Goal: Task Accomplishment & Management: Manage account settings

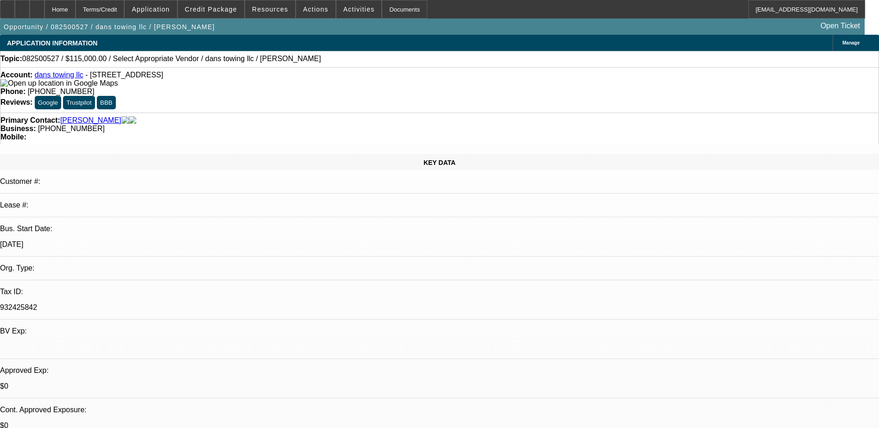
select select "0"
select select "2"
select select "0.1"
select select "4"
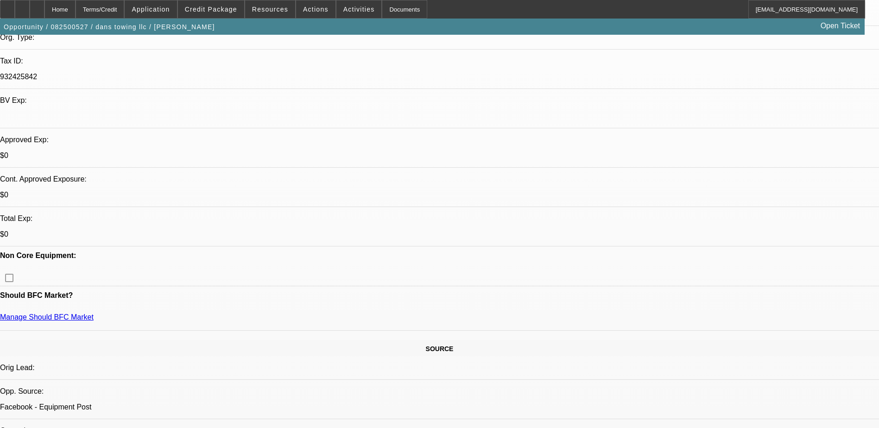
scroll to position [232, 0]
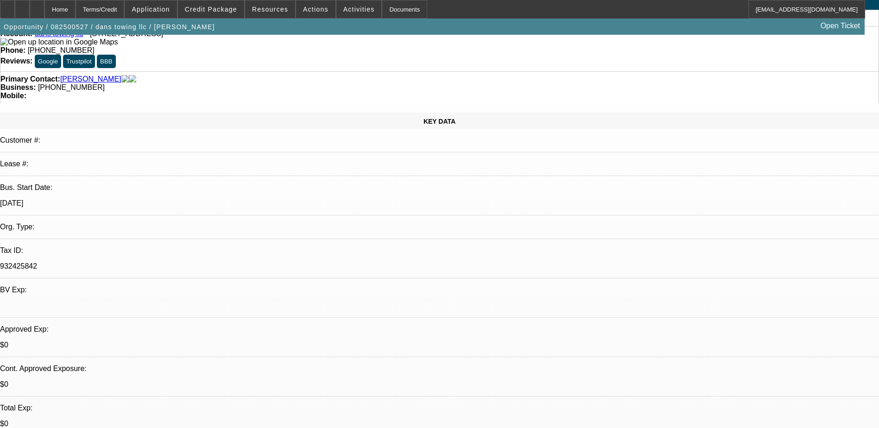
scroll to position [0, 0]
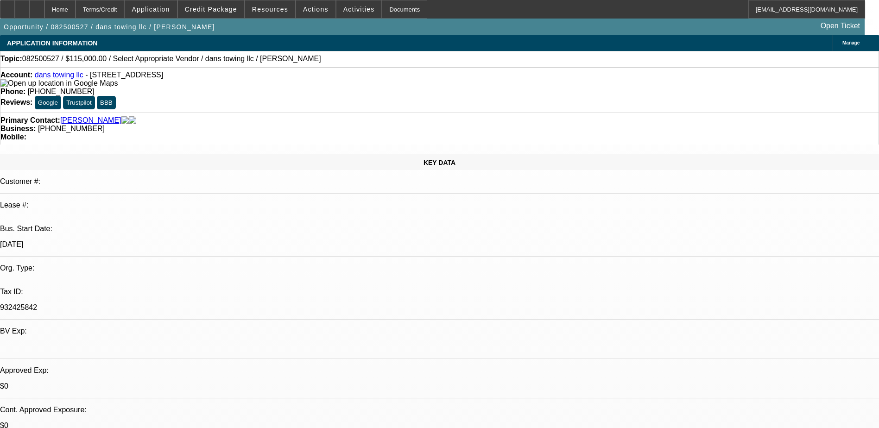
click at [170, 9] on span "Application" at bounding box center [151, 9] width 38 height 7
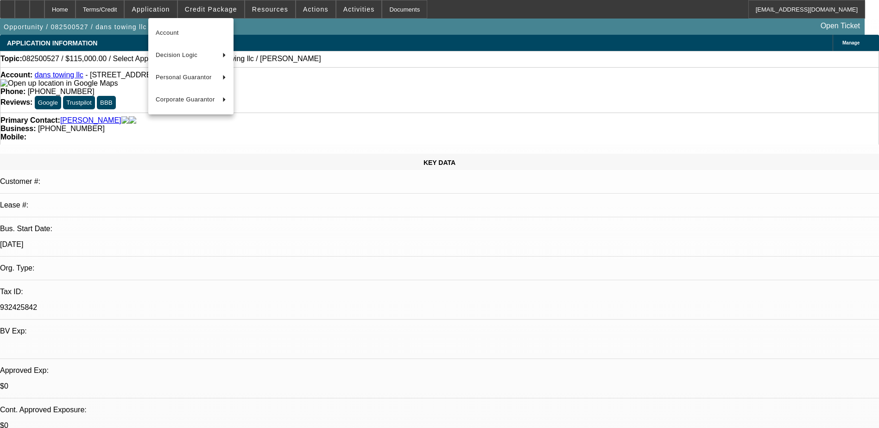
click at [530, 227] on div at bounding box center [439, 214] width 879 height 428
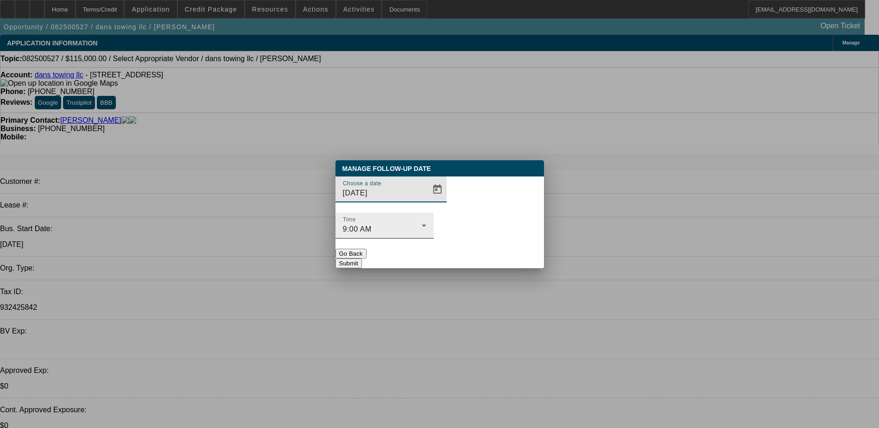
click at [422, 224] on div "9:00 AM" at bounding box center [382, 229] width 79 height 11
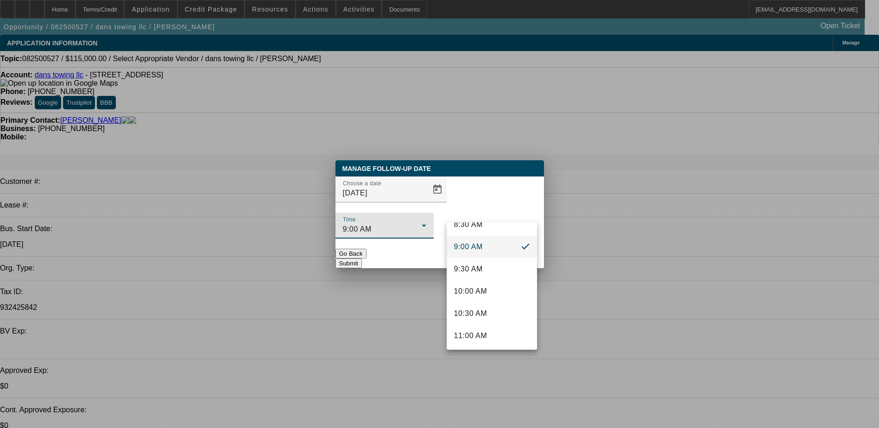
scroll to position [391, 0]
click at [488, 295] on mat-option "10:00 AM" at bounding box center [492, 290] width 90 height 22
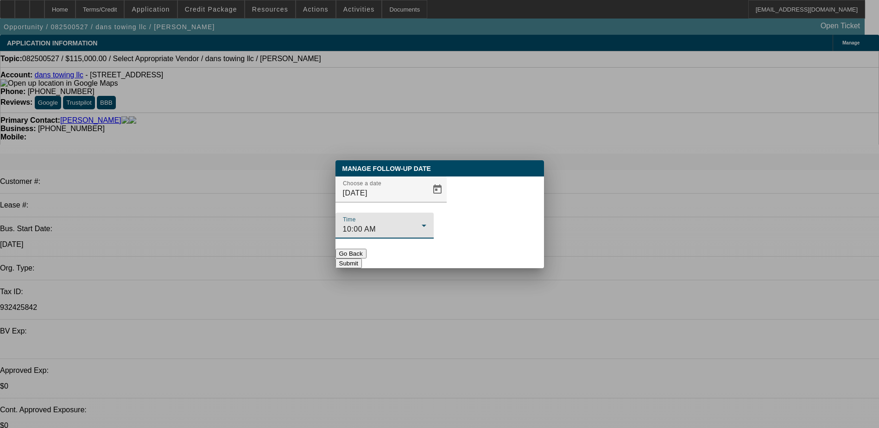
click at [362, 259] on button "Submit" at bounding box center [348, 264] width 26 height 10
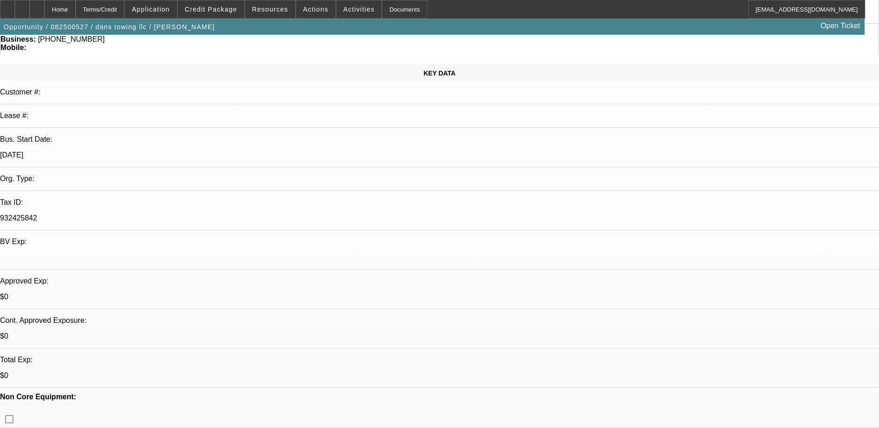
scroll to position [185, 0]
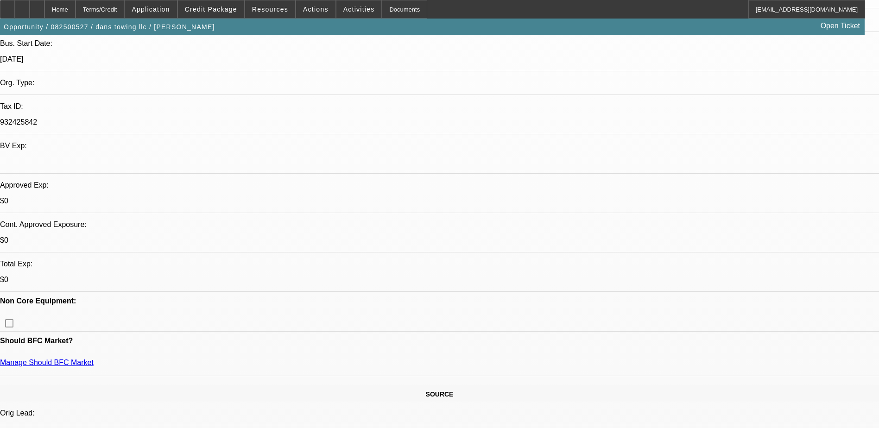
click at [125, 8] on div "Terms/Credit" at bounding box center [100, 9] width 49 height 19
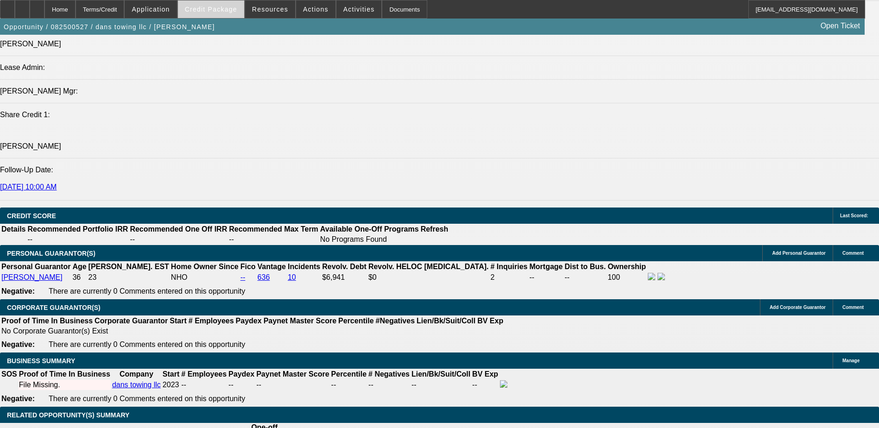
click at [208, 8] on span "Credit Package" at bounding box center [211, 9] width 52 height 7
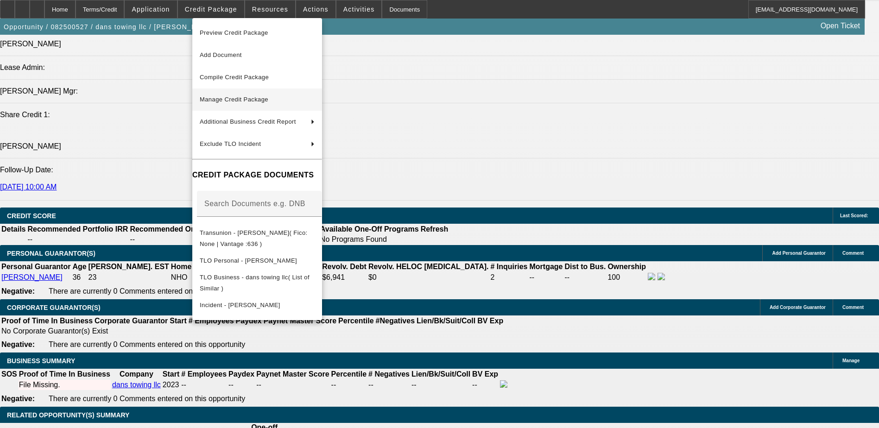
click at [257, 97] on span "Manage Credit Package" at bounding box center [234, 99] width 69 height 7
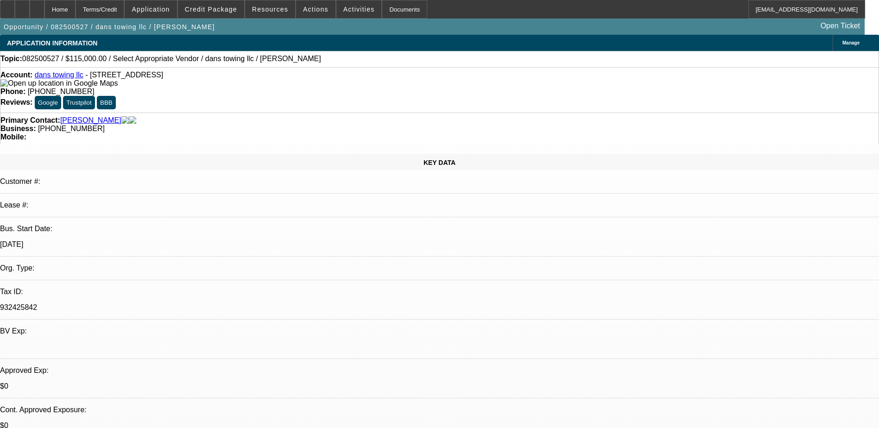
select select "0"
select select "2"
select select "0.1"
select select "4"
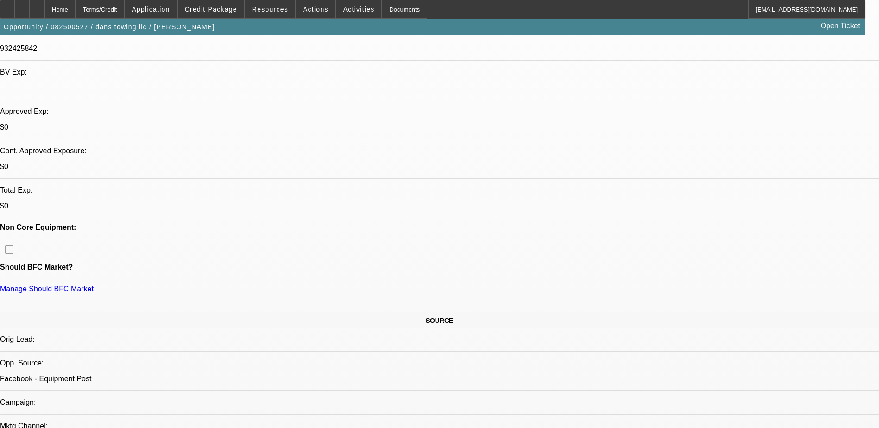
scroll to position [371, 0]
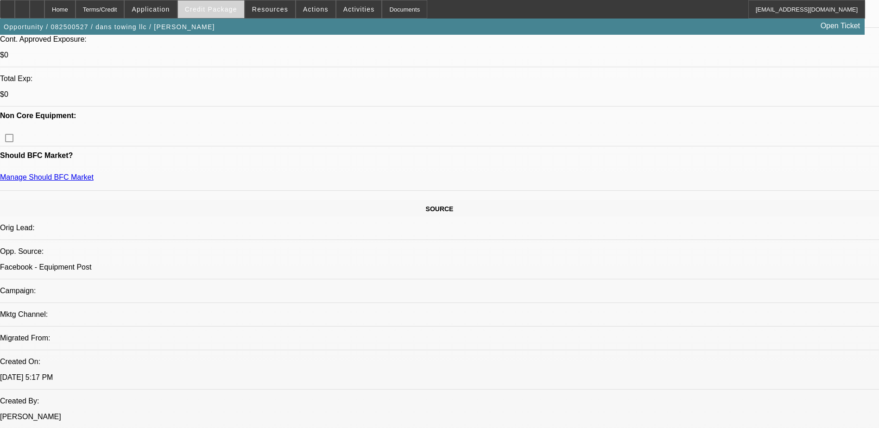
click at [204, 7] on span "Credit Package" at bounding box center [211, 9] width 52 height 7
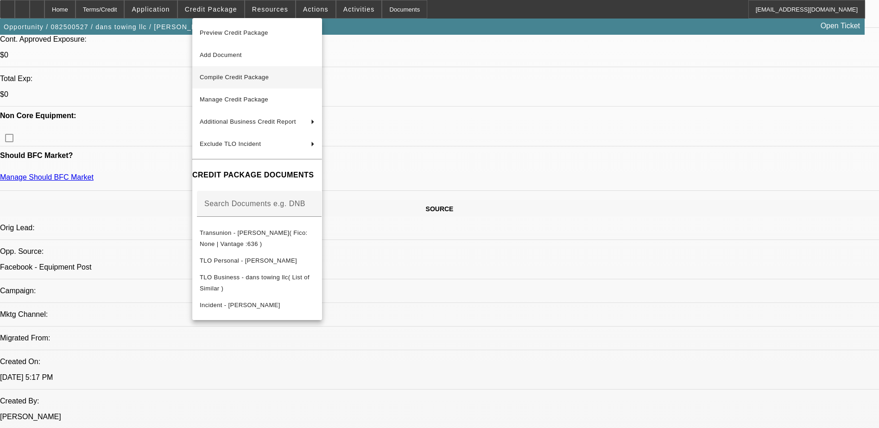
click at [252, 73] on span "Compile Credit Package" at bounding box center [257, 77] width 115 height 11
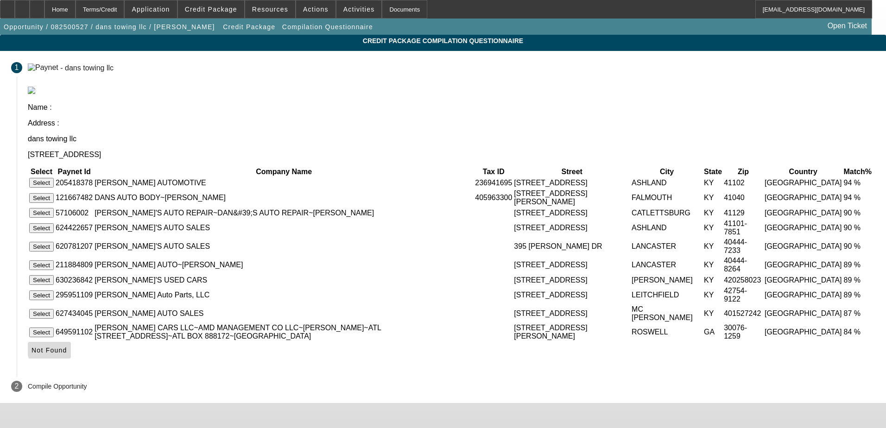
click at [67, 354] on span "Not Found" at bounding box center [50, 350] width 36 height 7
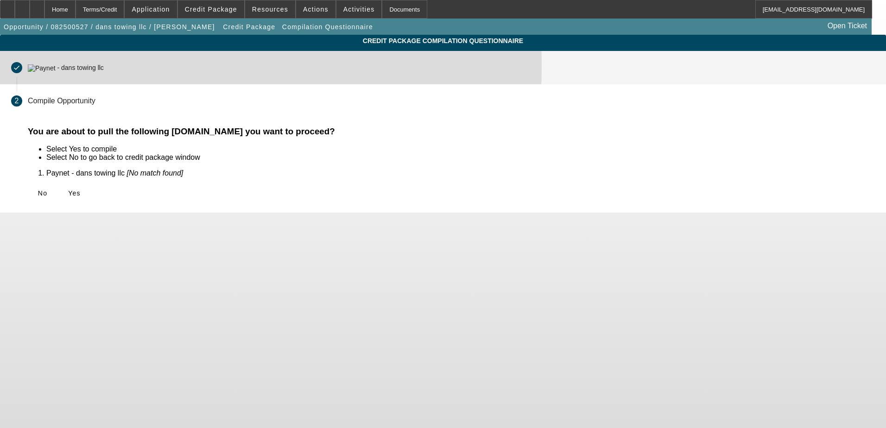
click at [103, 66] on div "- dans towing llc" at bounding box center [80, 67] width 46 height 7
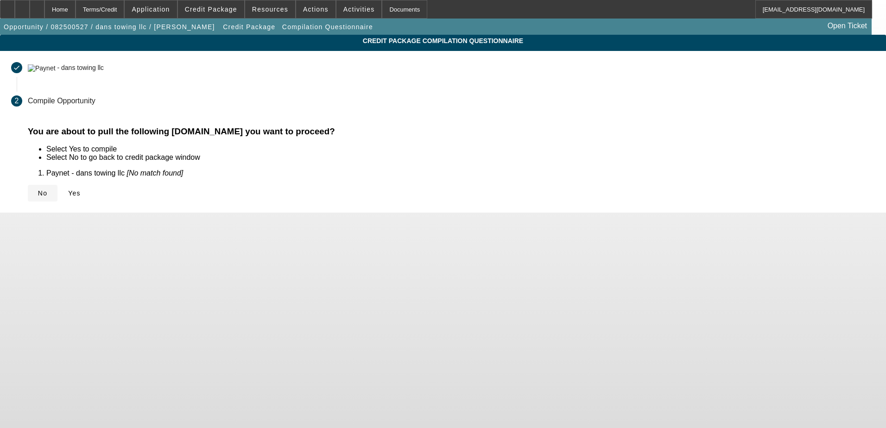
click at [47, 190] on span "No" at bounding box center [42, 192] width 9 height 7
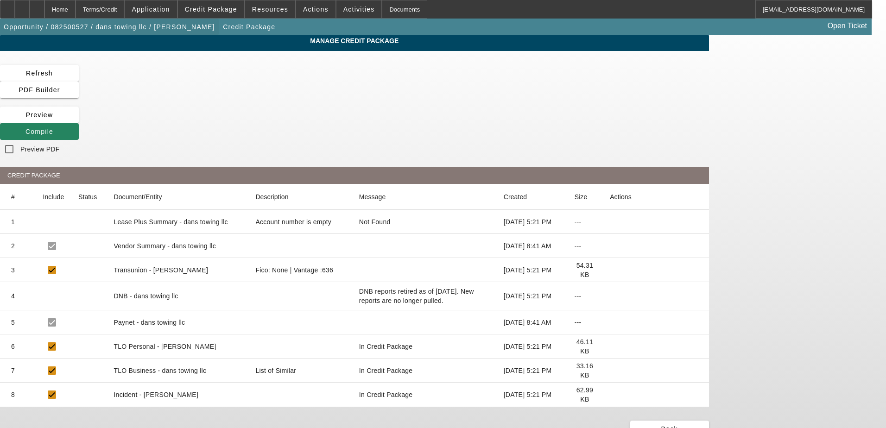
click at [146, 25] on span "Opportunity / 082500527 / dans towing llc / [PERSON_NAME]" at bounding box center [109, 26] width 211 height 7
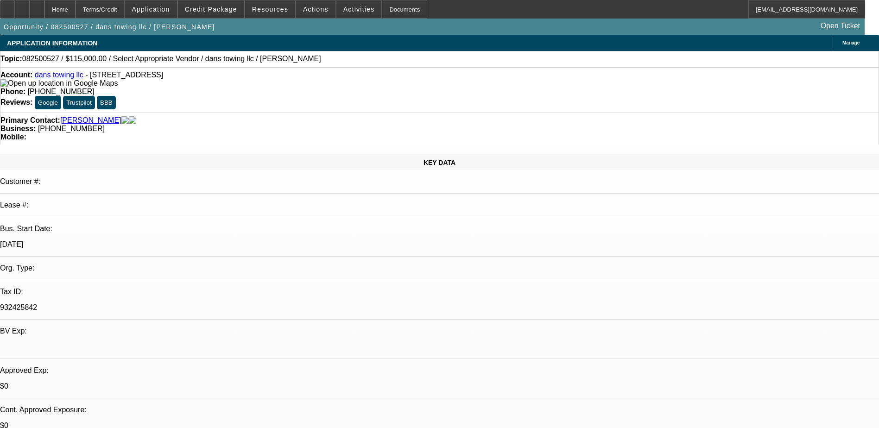
select select "0"
select select "2"
select select "0.1"
select select "4"
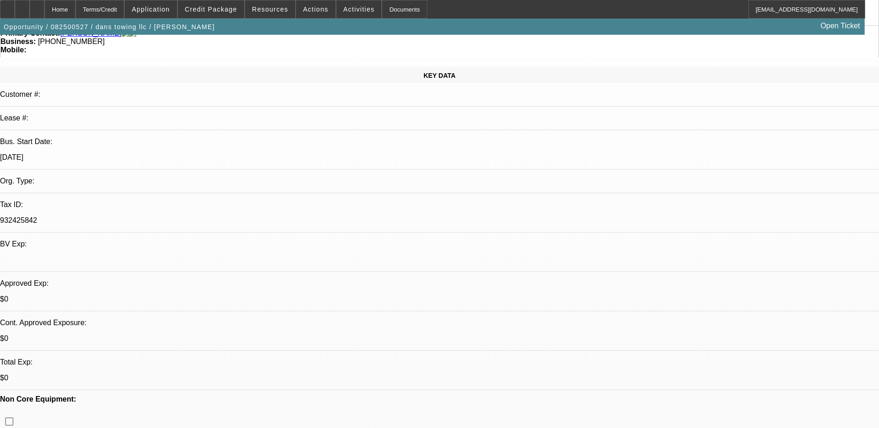
scroll to position [185, 0]
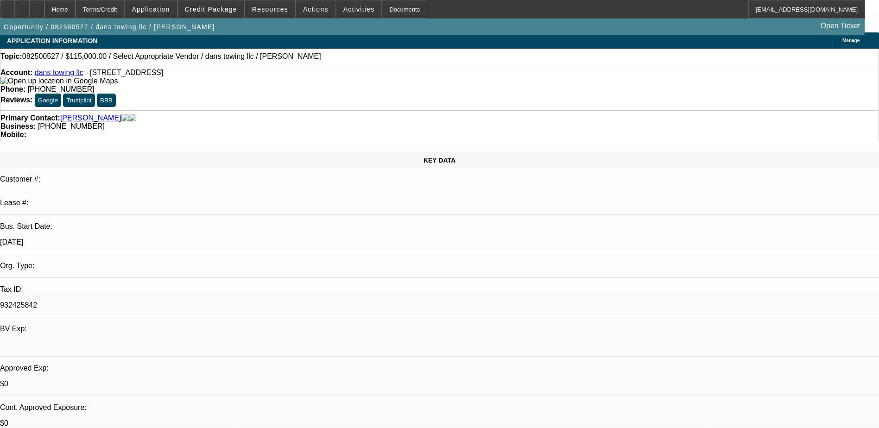
scroll to position [0, 0]
